Goal: Task Accomplishment & Management: Manage account settings

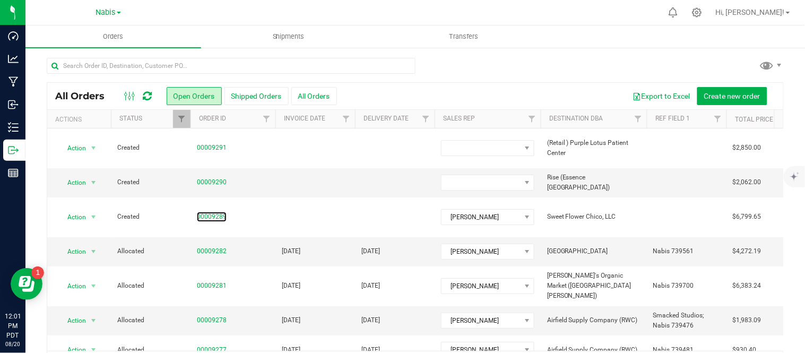
click at [212, 212] on link "00009289" at bounding box center [212, 217] width 30 height 10
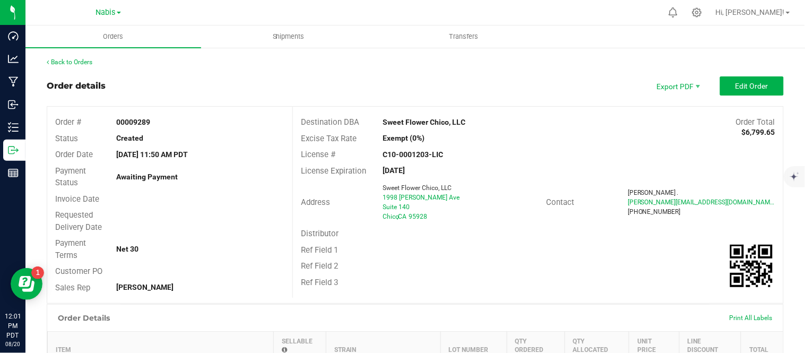
click at [744, 184] on div "Address Sweet Flower Chico, LLC [STREET_ADDRESS][PERSON_NAME] Contact [PERSON_N…" at bounding box center [538, 202] width 491 height 47
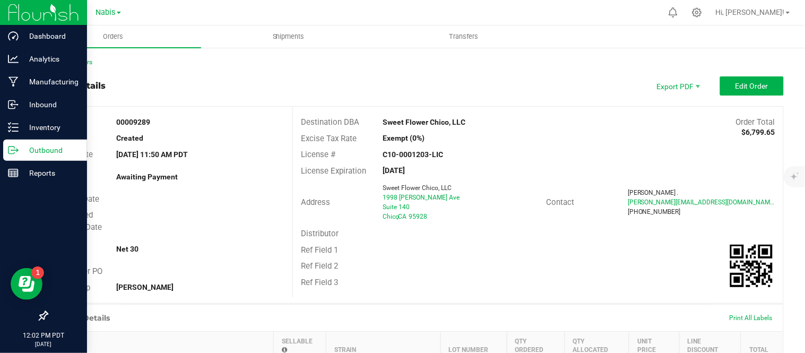
click at [18, 150] on icon at bounding box center [17, 150] width 2 height 2
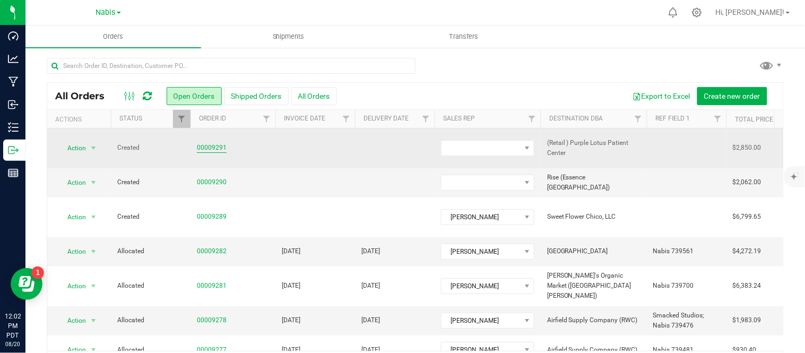
drag, startPoint x: 397, startPoint y: 243, endPoint x: 206, endPoint y: 143, distance: 215.6
click at [206, 143] on link "00009291" at bounding box center [212, 148] width 30 height 10
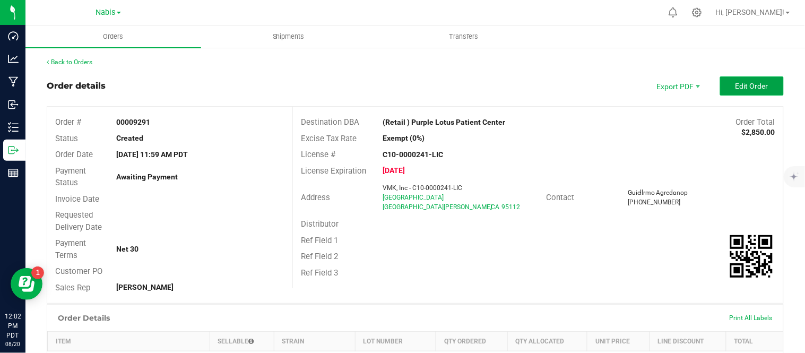
click at [741, 87] on span "Edit Order" at bounding box center [752, 86] width 33 height 8
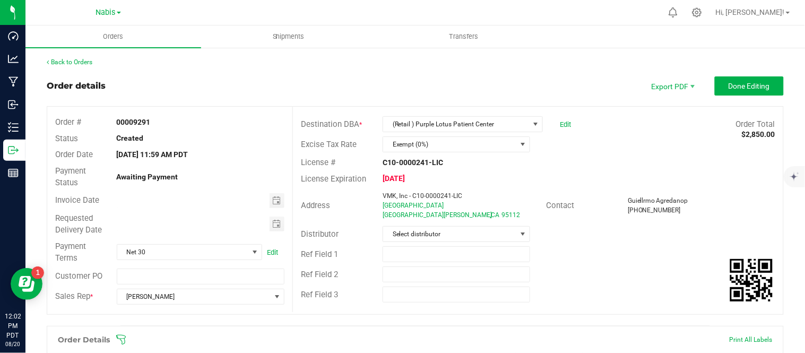
scroll to position [263, 0]
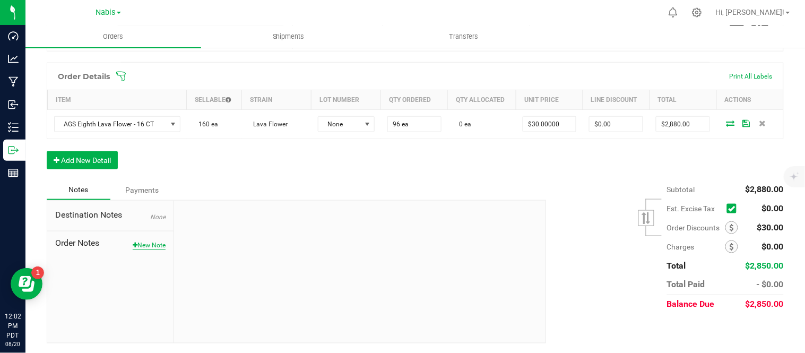
click at [146, 250] on button "New Note" at bounding box center [149, 246] width 33 height 10
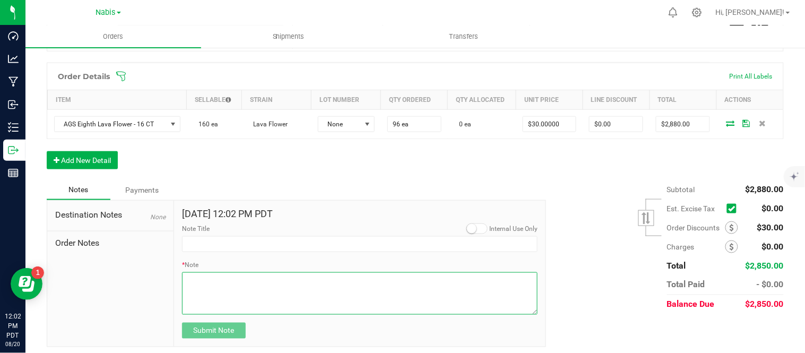
click at [316, 297] on textarea "* Note" at bounding box center [360, 293] width 356 height 42
type textarea "credit missing display"
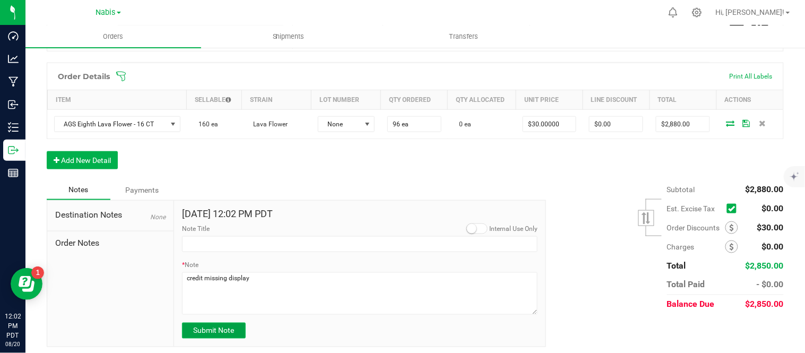
click at [215, 332] on span "Submit Note" at bounding box center [213, 331] width 41 height 8
type input "[DATE] 12:02 PM PDT"
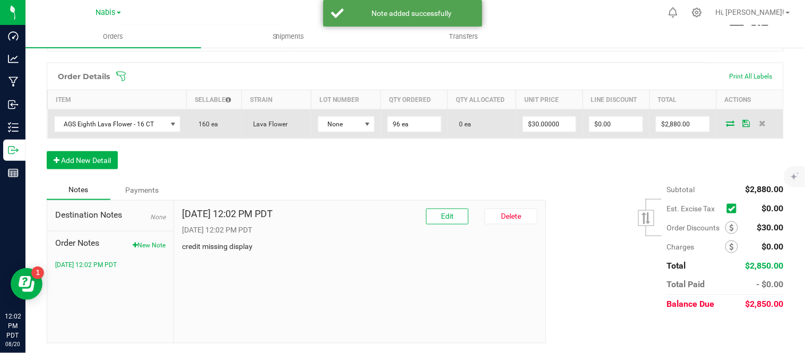
click at [727, 120] on icon at bounding box center [731, 123] width 8 height 6
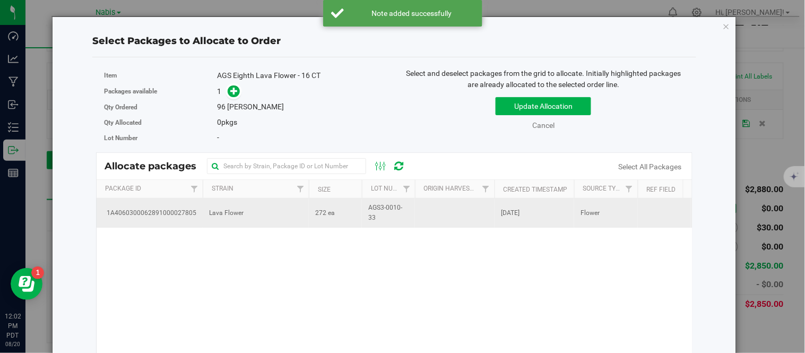
click at [278, 208] on td "Lava Flower" at bounding box center [256, 213] width 106 height 29
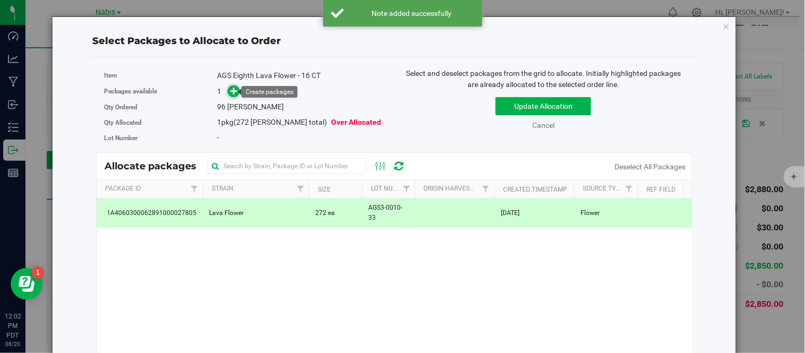
click at [231, 87] on icon at bounding box center [234, 90] width 7 height 7
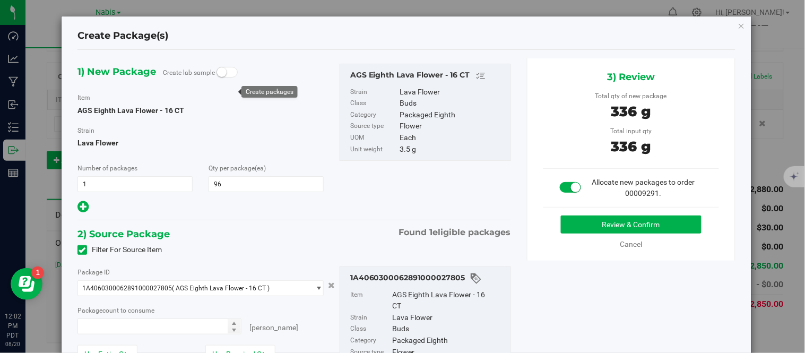
type input "96"
type input "96 ea"
click at [714, 258] on div "3) Review Total qty of new package 336 g Total input qty 336 g Allocate new pac…" at bounding box center [631, 159] width 209 height 202
click at [636, 225] on button "Review & Confirm" at bounding box center [631, 225] width 141 height 18
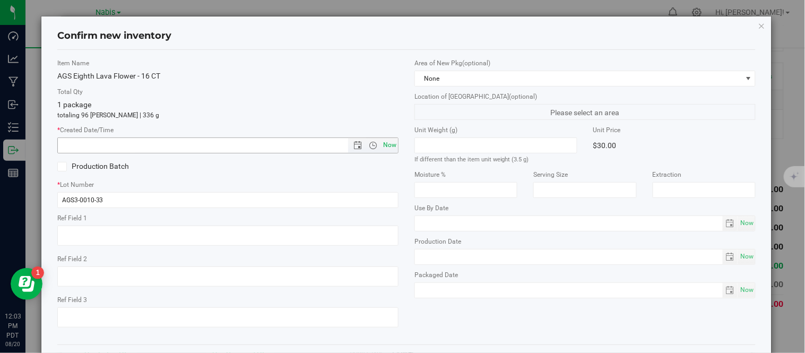
click at [390, 144] on span "Now" at bounding box center [390, 145] width 18 height 15
type input "[DATE] 12:03 PM"
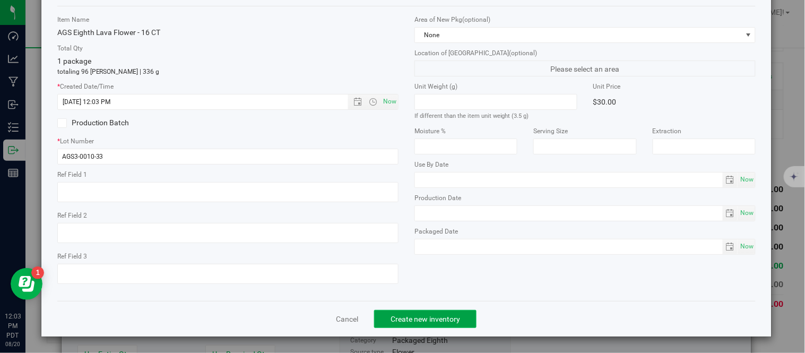
click at [418, 317] on span "Create new inventory" at bounding box center [426, 319] width 70 height 8
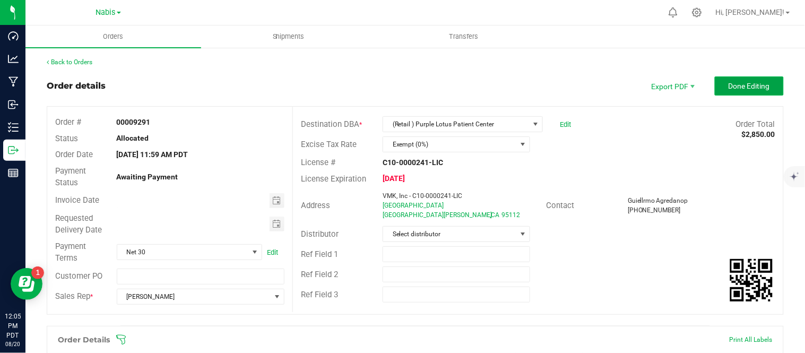
click at [728, 76] on button "Done Editing" at bounding box center [749, 85] width 69 height 19
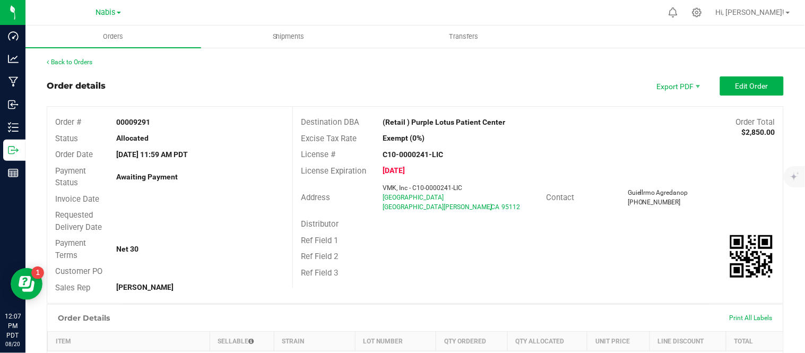
scroll to position [75, 0]
